Goal: Information Seeking & Learning: Compare options

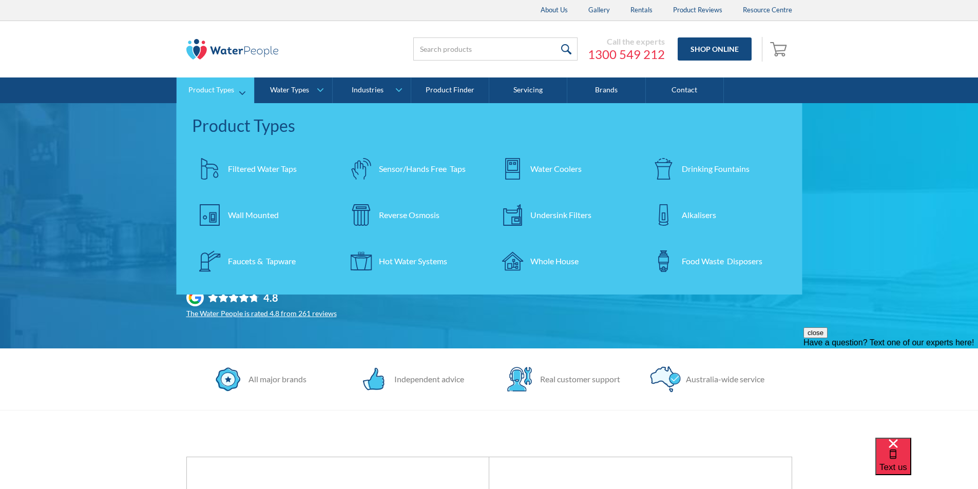
click at [242, 168] on div "Filtered Water Taps" at bounding box center [262, 169] width 69 height 12
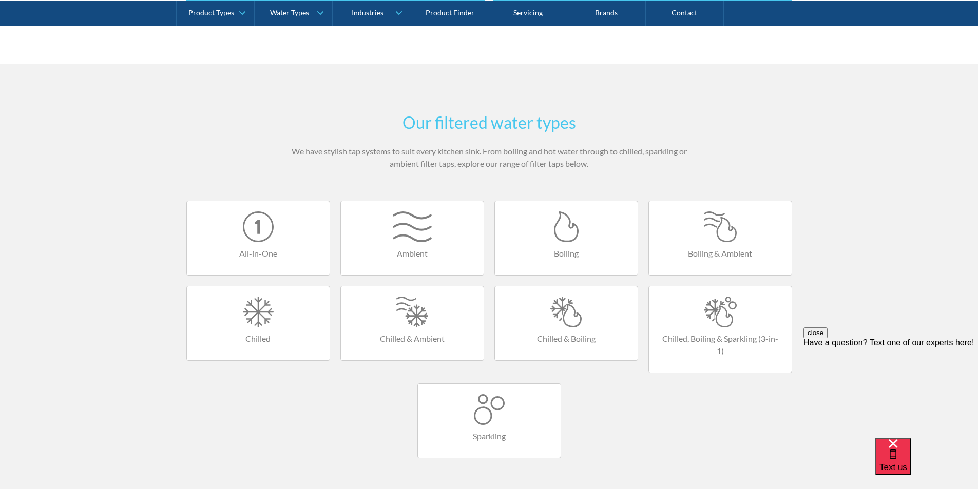
click at [729, 234] on div at bounding box center [720, 226] width 122 height 31
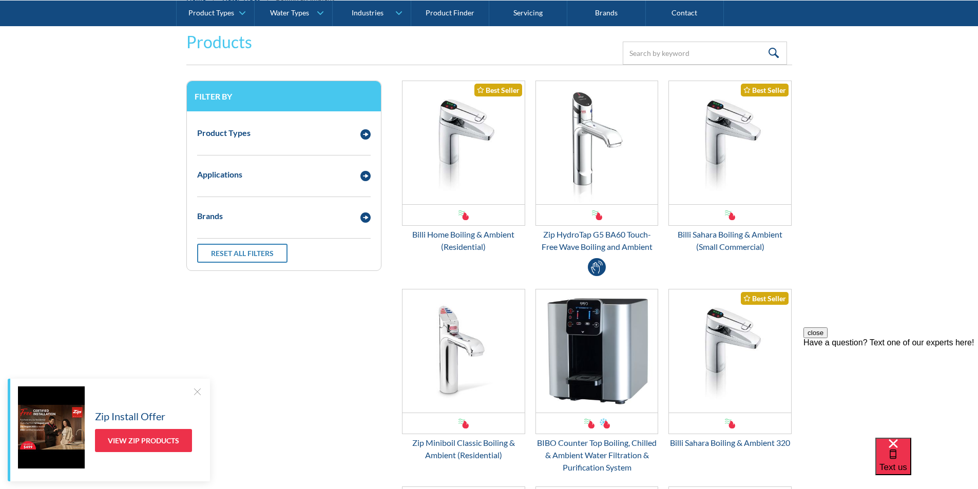
scroll to position [205, 0]
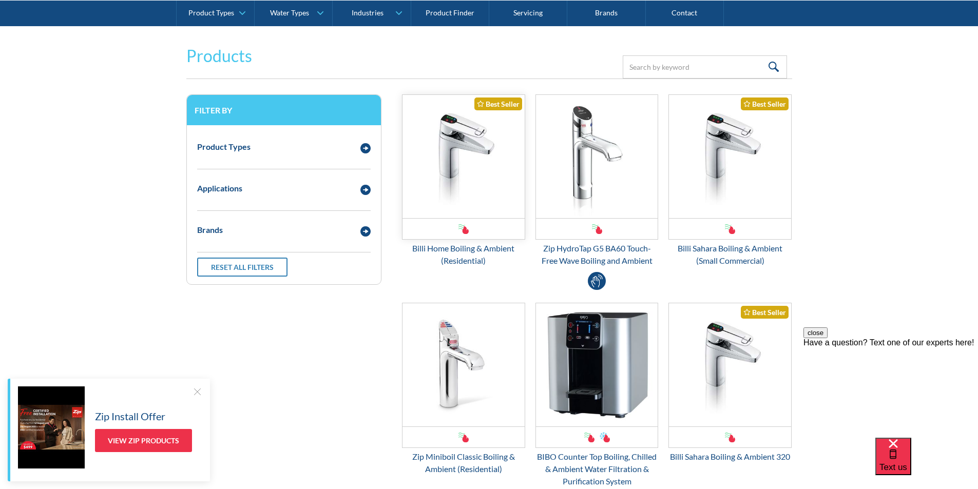
click at [456, 161] on img "Email Form 3" at bounding box center [463, 156] width 122 height 123
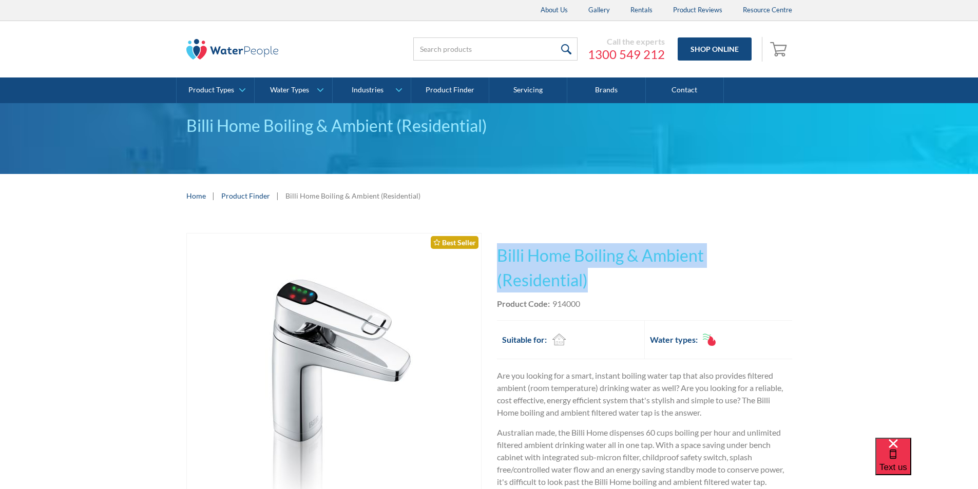
drag, startPoint x: 595, startPoint y: 278, endPoint x: 499, endPoint y: 253, distance: 99.1
click at [499, 253] on h1 "Billi Home Boiling & Ambient (Residential)" at bounding box center [644, 267] width 295 height 49
copy h1 "Billi Home Boiling & Ambient (Residential)"
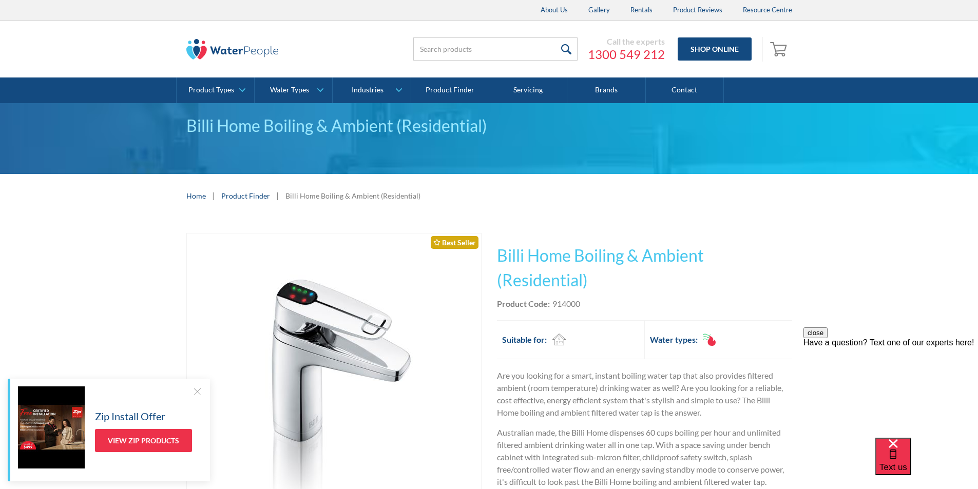
click at [587, 305] on div "Product Code: 914000" at bounding box center [644, 304] width 295 height 12
drag, startPoint x: 583, startPoint y: 302, endPoint x: 552, endPoint y: 306, distance: 31.6
click at [552, 306] on div "Product Code: 914000" at bounding box center [644, 304] width 295 height 12
copy div "914000"
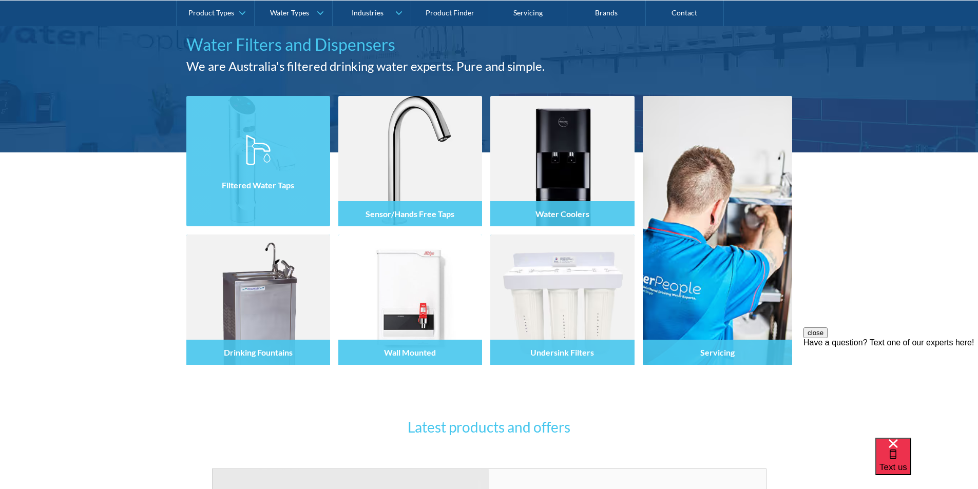
scroll to position [103, 0]
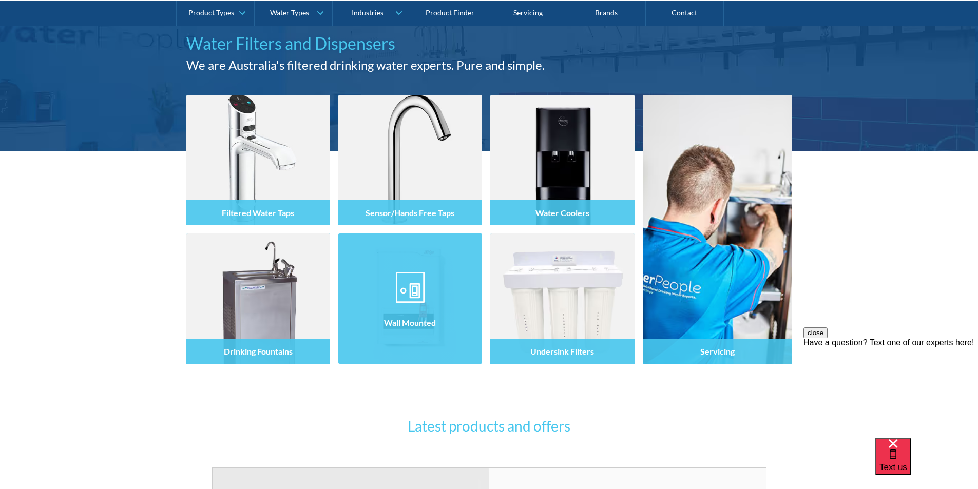
click at [417, 277] on img at bounding box center [410, 287] width 29 height 31
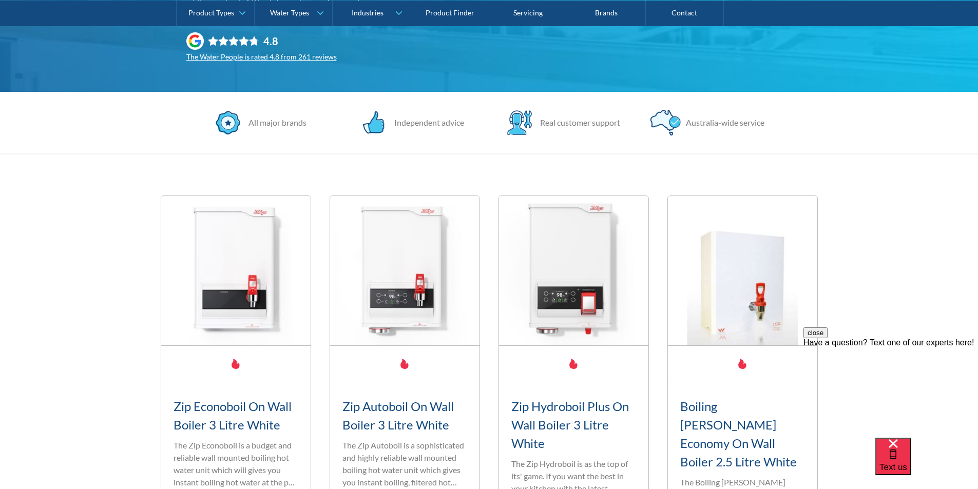
scroll to position [308, 0]
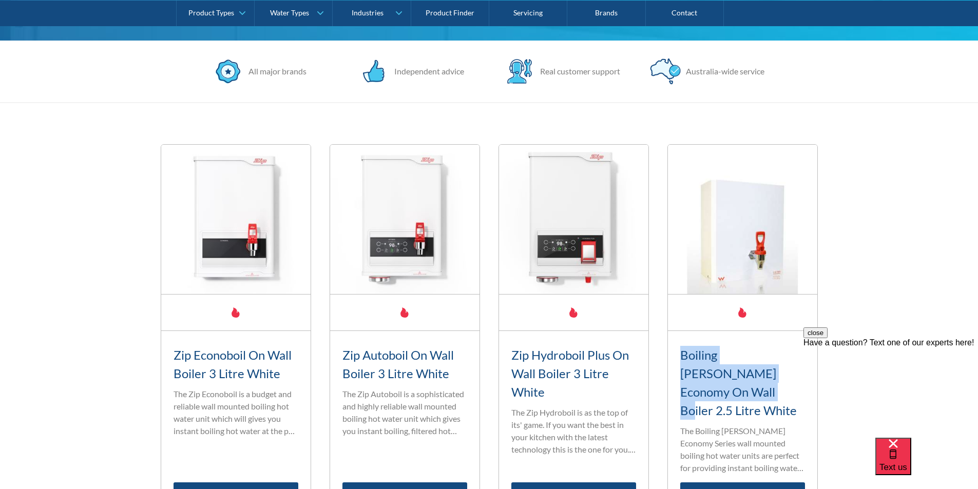
drag, startPoint x: 679, startPoint y: 355, endPoint x: 775, endPoint y: 373, distance: 97.5
click at [782, 378] on h3 "Boiling Billy Economy On Wall Boiler 2.5 Litre White" at bounding box center [742, 383] width 125 height 74
copy h3 "Boiling Billy Economy On Wall Boiler 2.5"
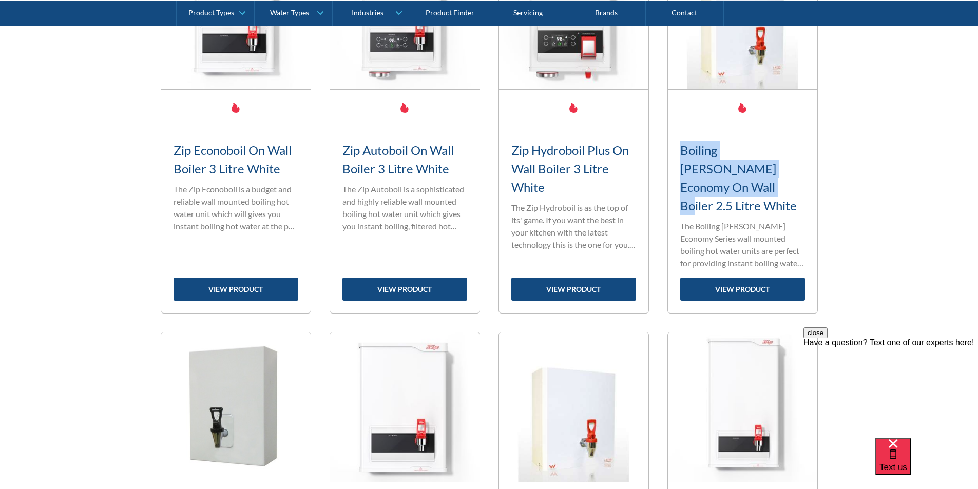
scroll to position [513, 0]
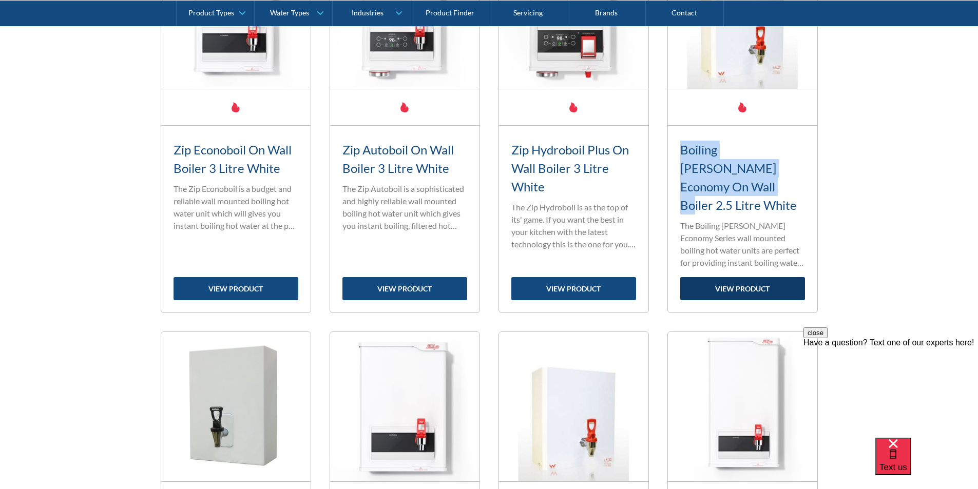
click at [730, 277] on link "view product" at bounding box center [742, 288] width 125 height 23
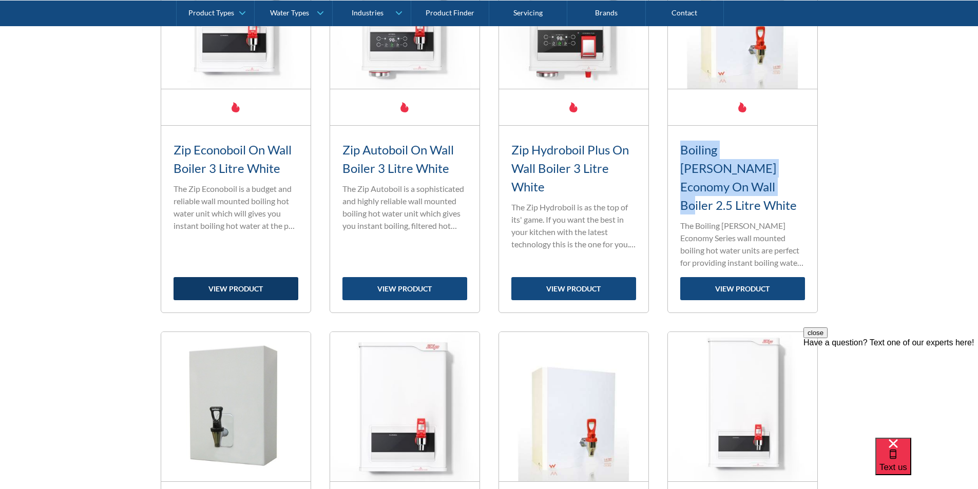
click at [251, 277] on link "view product" at bounding box center [235, 288] width 125 height 23
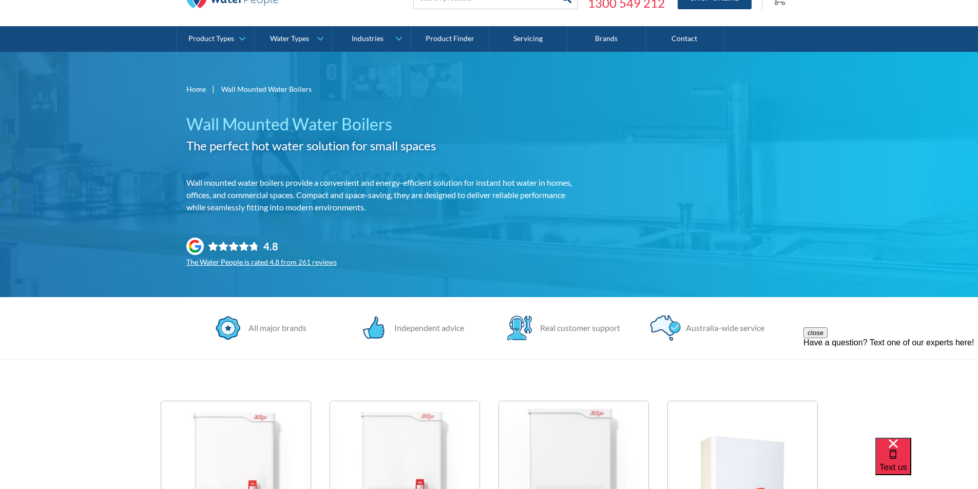
scroll to position [0, 0]
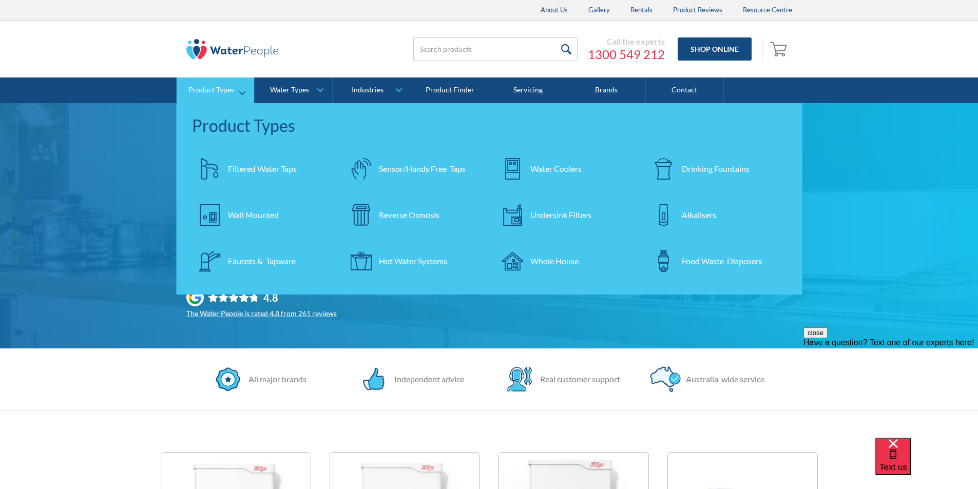
click at [237, 215] on div "Wall Mounted" at bounding box center [253, 215] width 51 height 12
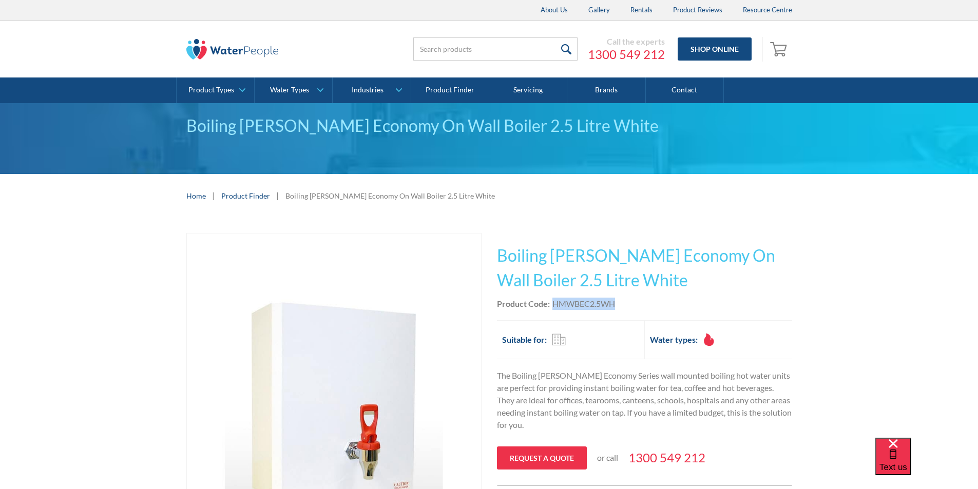
drag, startPoint x: 614, startPoint y: 302, endPoint x: 553, endPoint y: 309, distance: 61.9
click at [553, 309] on div "Product Code: HMWBEC2.5WH" at bounding box center [644, 304] width 295 height 12
copy div "HMWBEC2.5WH"
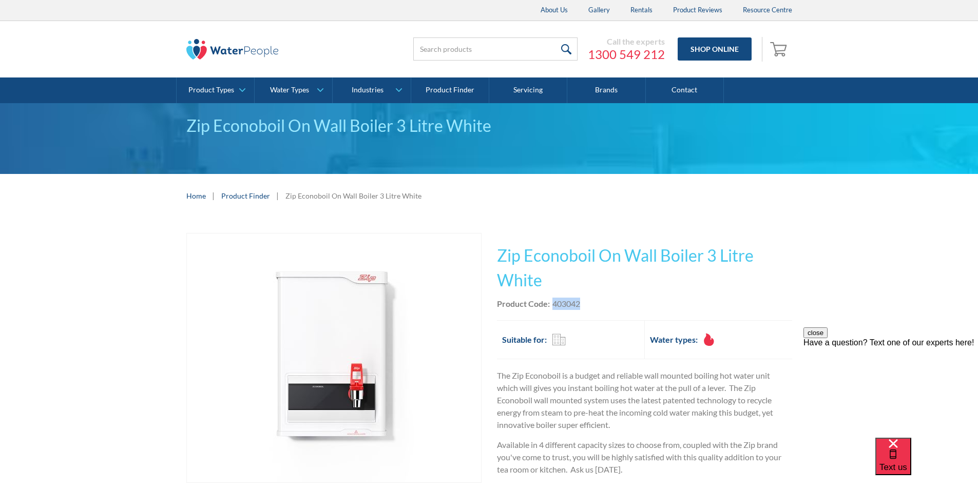
drag, startPoint x: 585, startPoint y: 304, endPoint x: 553, endPoint y: 304, distance: 32.3
click at [553, 304] on div "Product Code: 403042" at bounding box center [644, 304] width 295 height 12
copy div "403042"
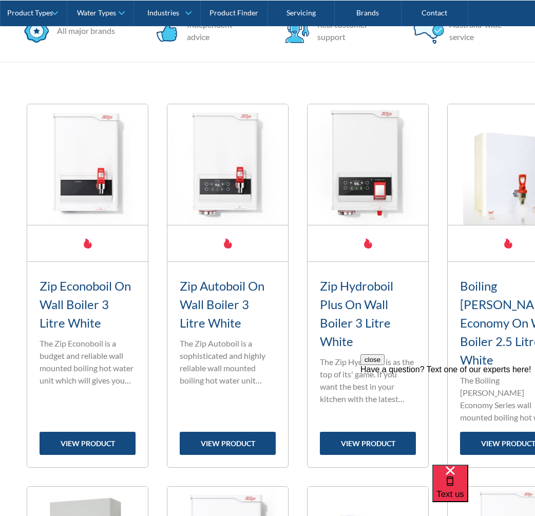
scroll to position [411, 0]
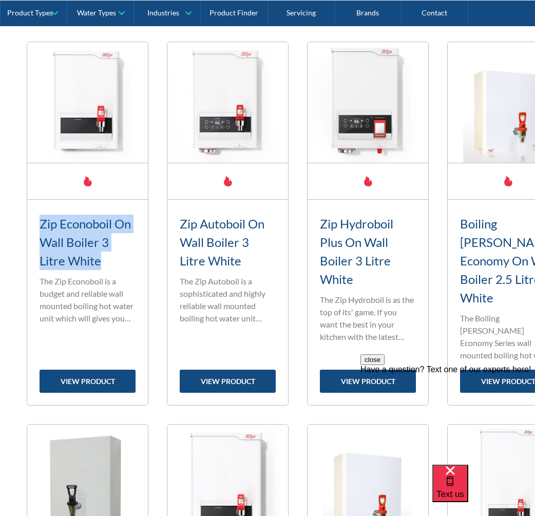
drag, startPoint x: 111, startPoint y: 247, endPoint x: 48, endPoint y: 206, distance: 75.0
click at [39, 206] on div "Zip Econoboil On Wall Boiler 3 Litre White Standard range filter tap The Zip Ec…" at bounding box center [87, 302] width 121 height 205
copy h3 "Zip Econoboil On Wall Boiler 3 Litre White"
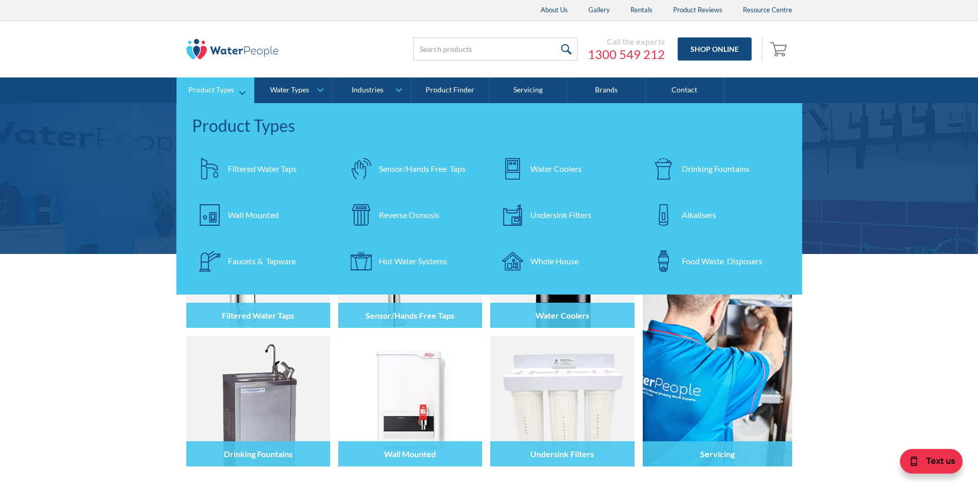
click at [257, 170] on div "Filtered Water Taps" at bounding box center [262, 169] width 69 height 12
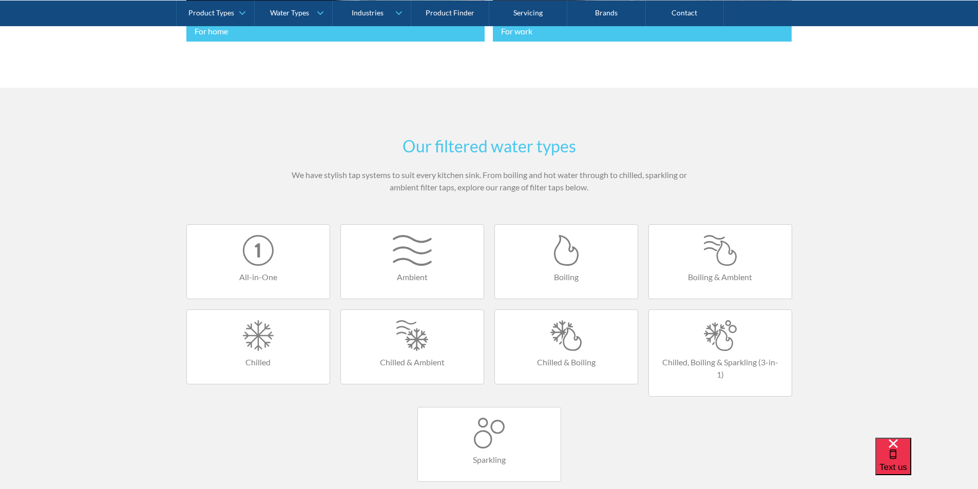
scroll to position [616, 0]
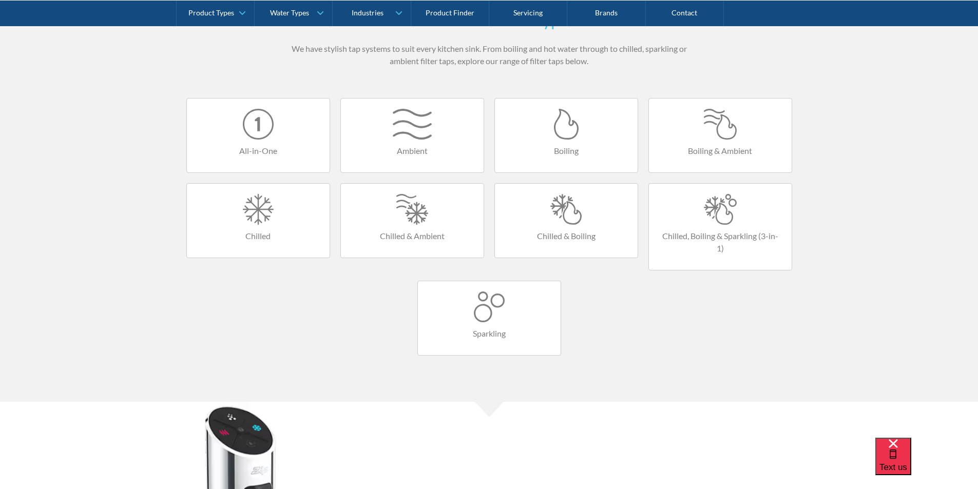
click at [561, 214] on div at bounding box center [566, 209] width 122 height 31
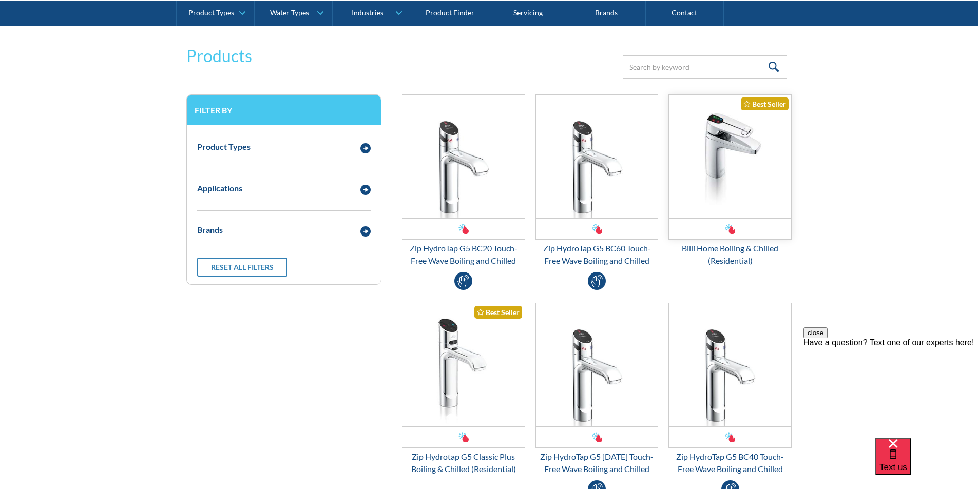
click at [711, 171] on img "Email Form 3" at bounding box center [730, 156] width 122 height 123
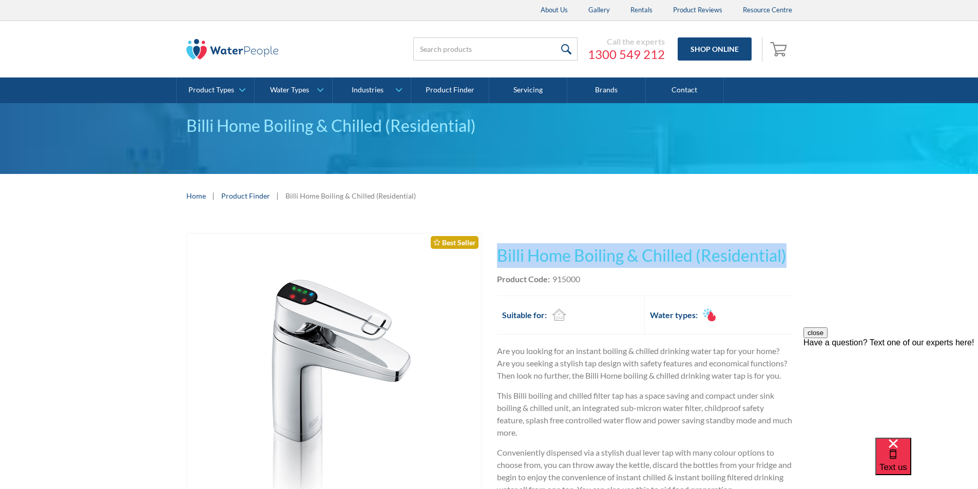
drag, startPoint x: 785, startPoint y: 253, endPoint x: 495, endPoint y: 254, distance: 289.9
click at [495, 254] on div "Play video Fits Most Brands Best Seller No items found. This tap design is incl…" at bounding box center [489, 457] width 978 height 478
copy h1 "Billi Home Boiling & Chilled (Residential)"
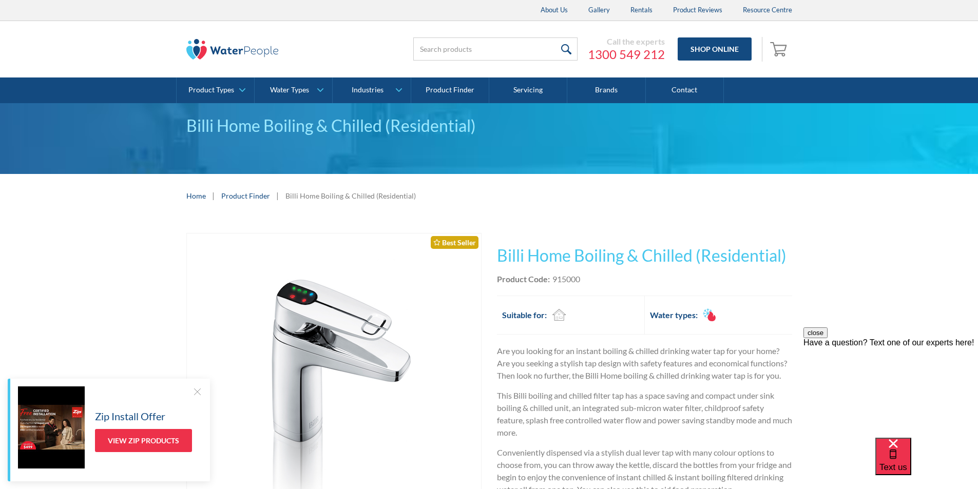
click at [590, 278] on div "Product Code: 915000" at bounding box center [644, 279] width 295 height 12
drag, startPoint x: 590, startPoint y: 278, endPoint x: 565, endPoint y: 280, distance: 24.2
click at [567, 280] on div "Product Code: 915000" at bounding box center [644, 279] width 295 height 12
copy div "915000"
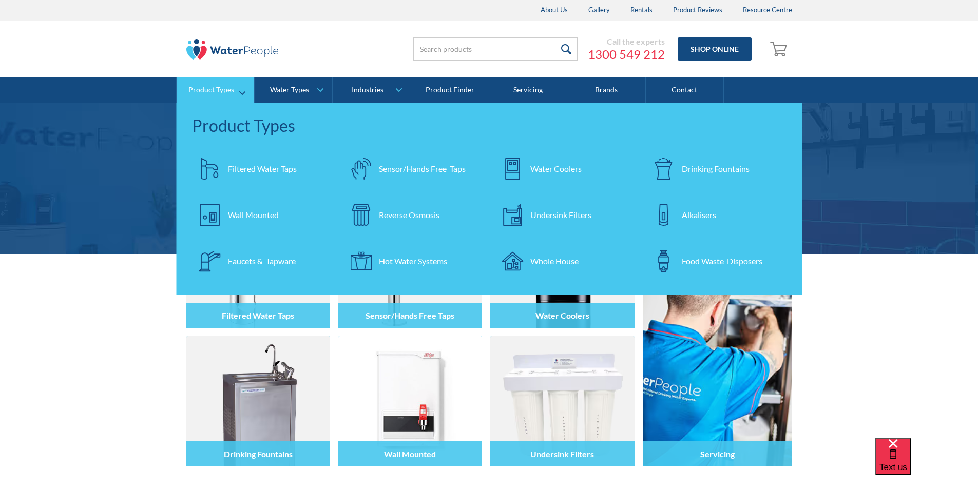
click at [259, 169] on div "Filtered Water Taps" at bounding box center [262, 169] width 69 height 12
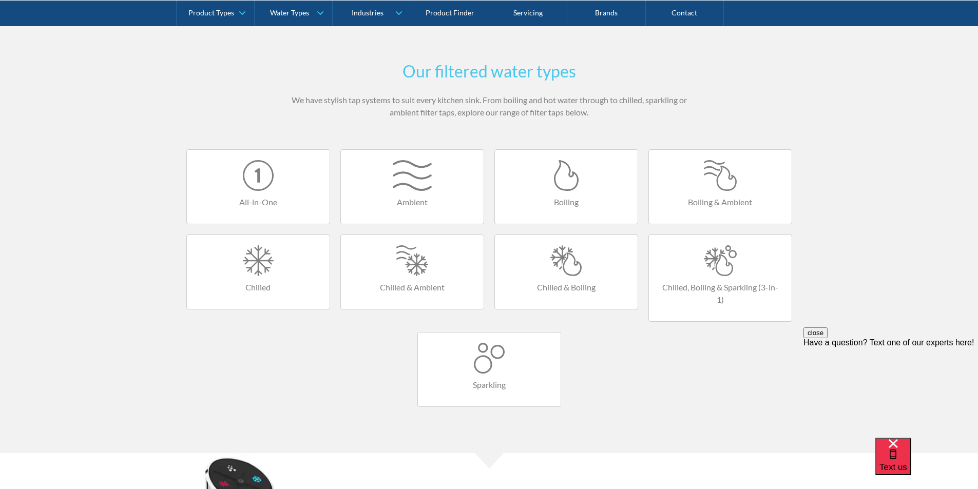
click at [569, 275] on div at bounding box center [566, 260] width 122 height 31
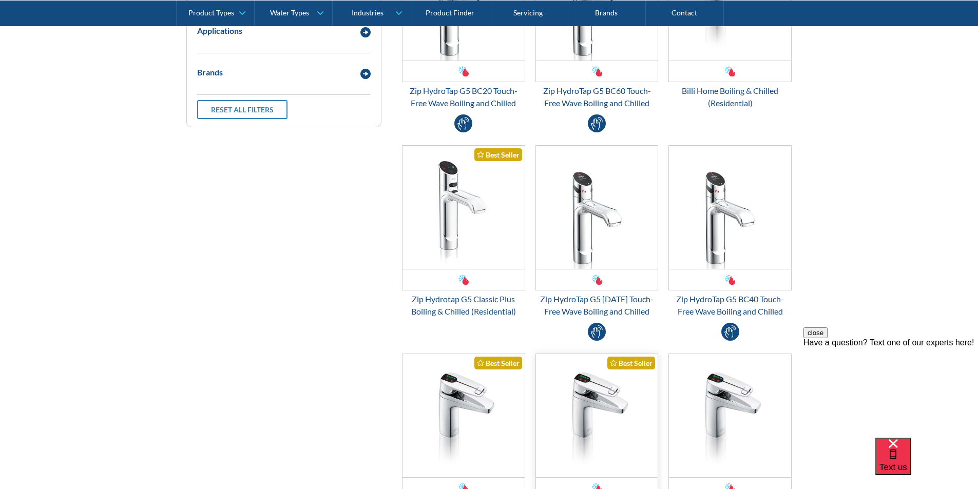
scroll to position [359, 0]
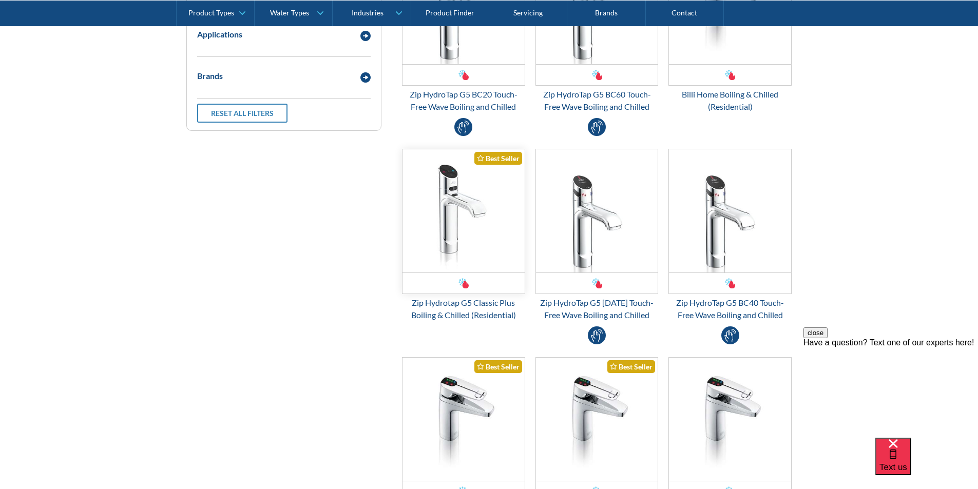
click at [459, 222] on img "Email Form 3" at bounding box center [463, 210] width 122 height 123
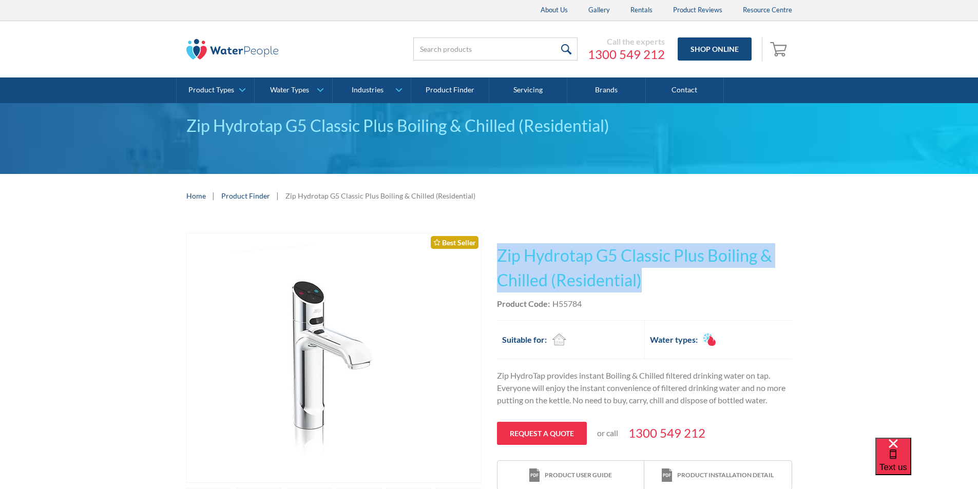
drag, startPoint x: 653, startPoint y: 278, endPoint x: 501, endPoint y: 250, distance: 154.5
click at [501, 250] on h1 "Zip Hydrotap G5 Classic Plus Boiling & Chilled (Residential)" at bounding box center [644, 267] width 295 height 49
copy h1 "Zip Hydrotap G5 Classic Plus Boiling & Chilled (Residential)"
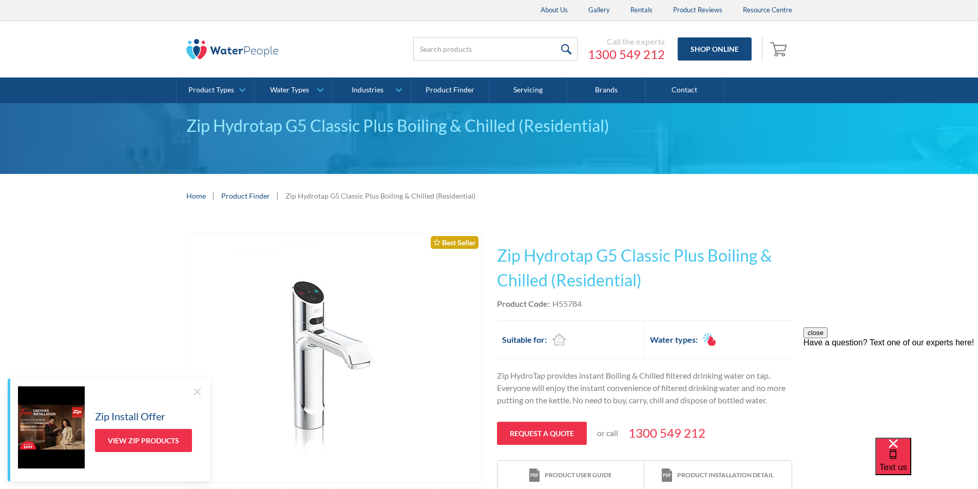
click at [613, 300] on div "Product Code: H55784" at bounding box center [644, 304] width 295 height 12
drag, startPoint x: 590, startPoint y: 303, endPoint x: 555, endPoint y: 306, distance: 35.5
click at [555, 306] on div "Product Code: H55784" at bounding box center [644, 304] width 295 height 12
copy div "H55784"
